Goal: Navigation & Orientation: Understand site structure

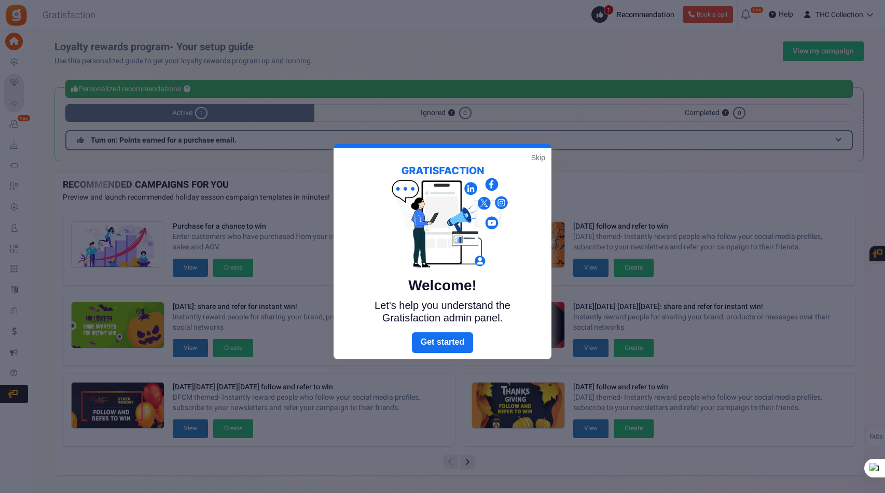
click at [535, 158] on link "Skip" at bounding box center [538, 157] width 14 height 10
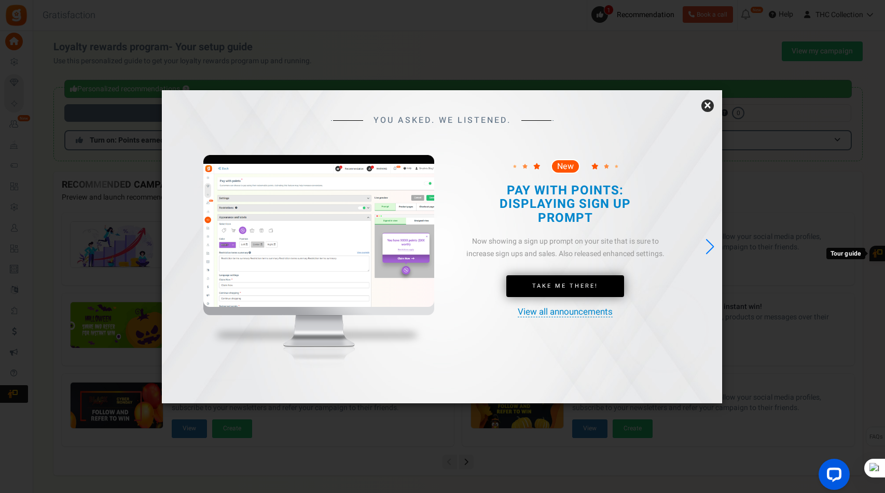
click at [709, 107] on link "×" at bounding box center [707, 106] width 12 height 12
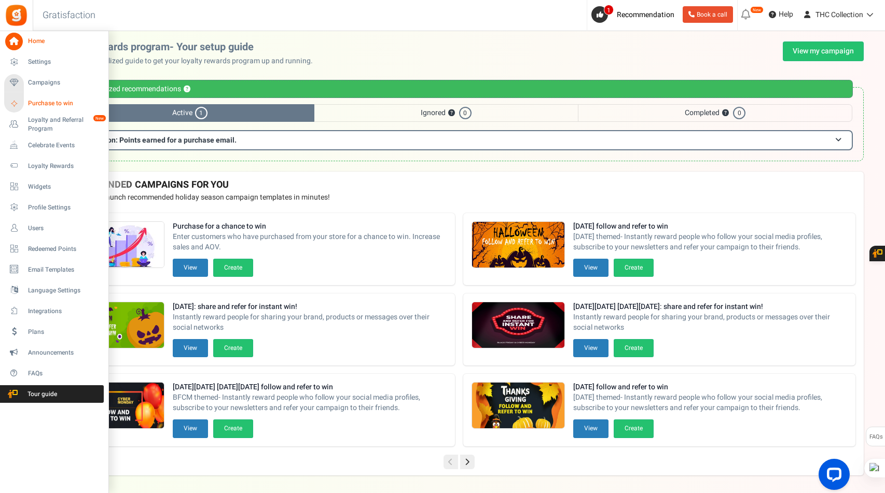
click at [49, 106] on span "Purchase to win" at bounding box center [64, 103] width 73 height 9
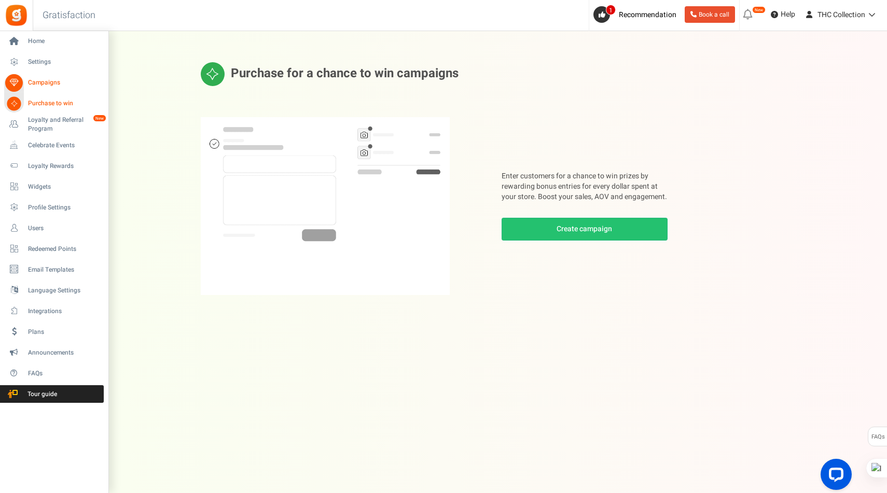
click at [50, 85] on span "Campaigns" at bounding box center [64, 82] width 73 height 9
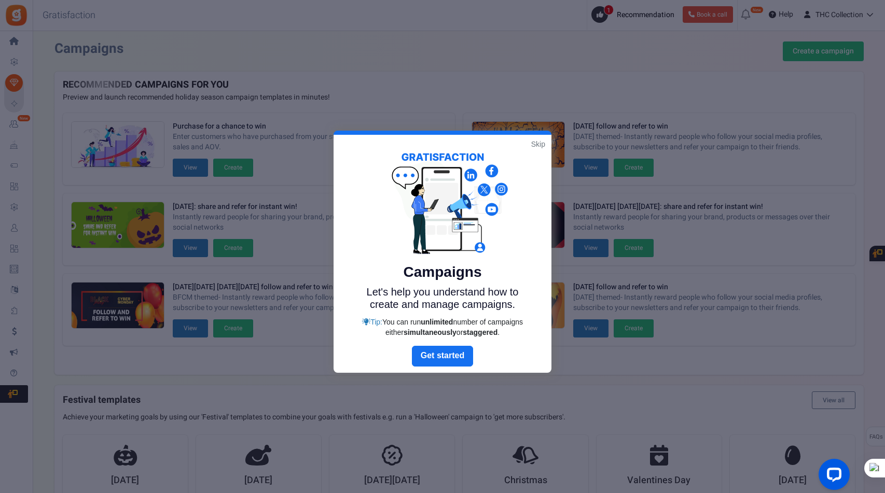
click at [41, 142] on div at bounding box center [442, 246] width 885 height 493
click at [537, 146] on link "Skip" at bounding box center [538, 144] width 14 height 10
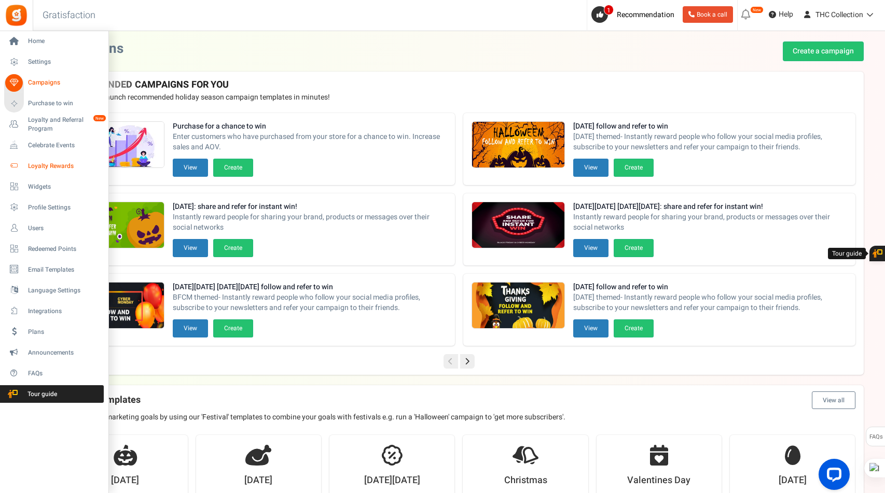
click at [26, 163] on link "Loyalty Rewards" at bounding box center [54, 166] width 100 height 18
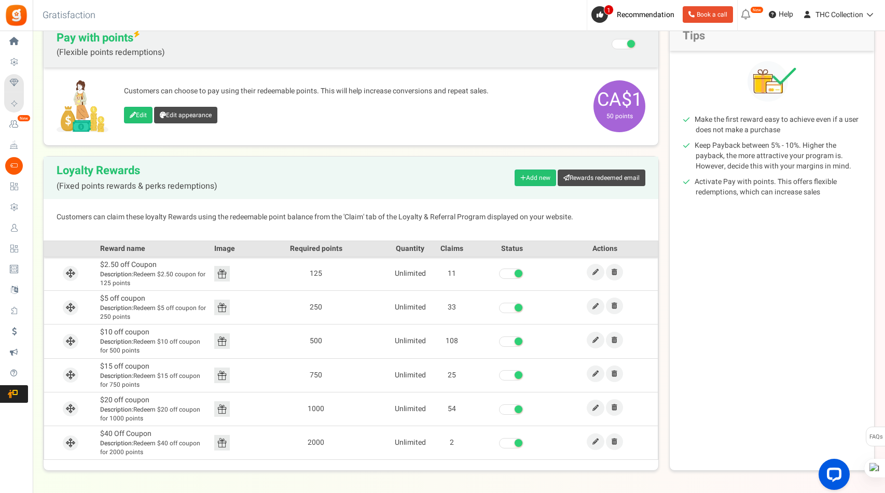
scroll to position [154, 0]
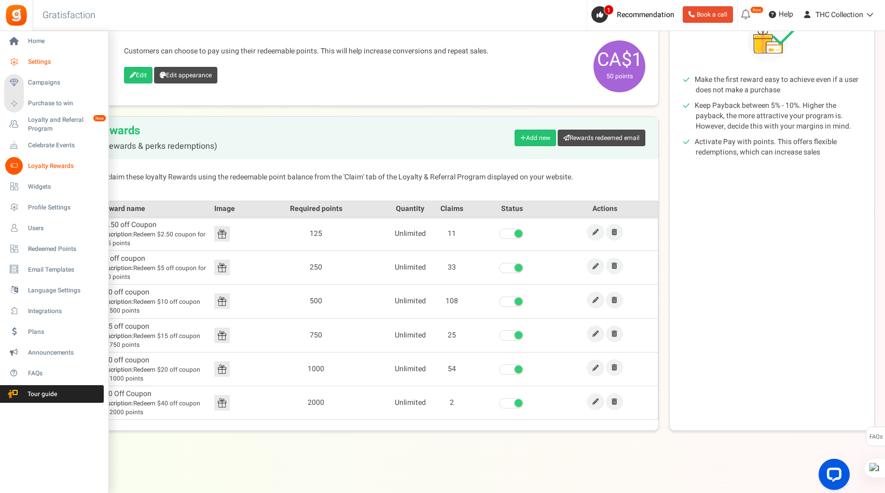
click at [49, 64] on span "Settings" at bounding box center [64, 62] width 73 height 9
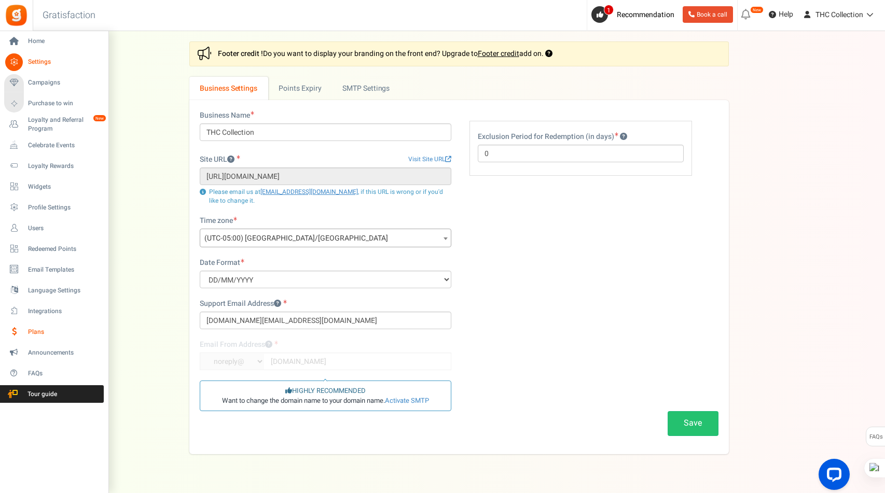
click at [46, 331] on span "Plans" at bounding box center [64, 332] width 73 height 9
